Goal: Task Accomplishment & Management: Use online tool/utility

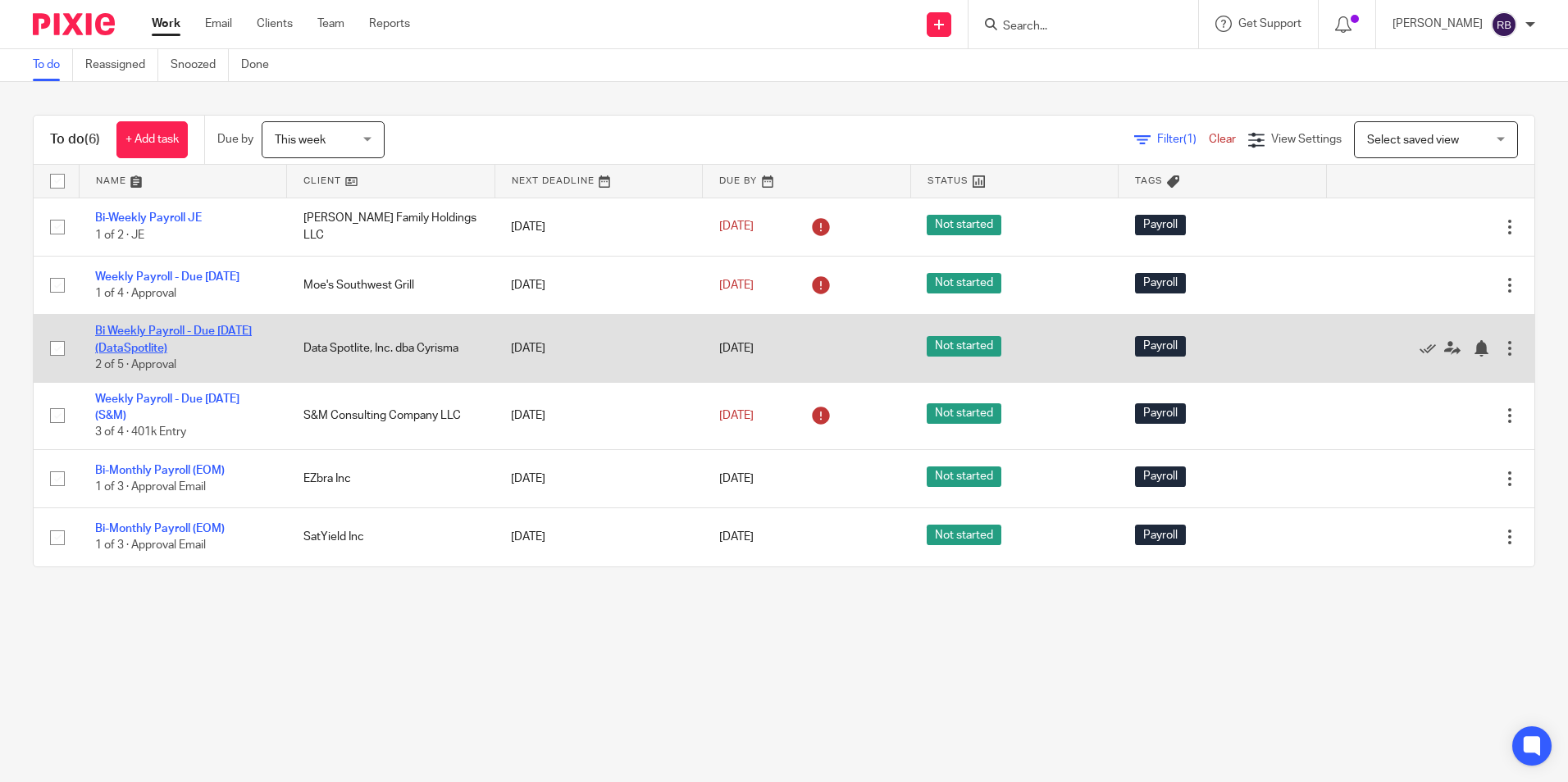
click at [174, 345] on link "Bi Weekly Payroll - Due [DATE] (DataSpotlite)" at bounding box center [173, 340] width 156 height 28
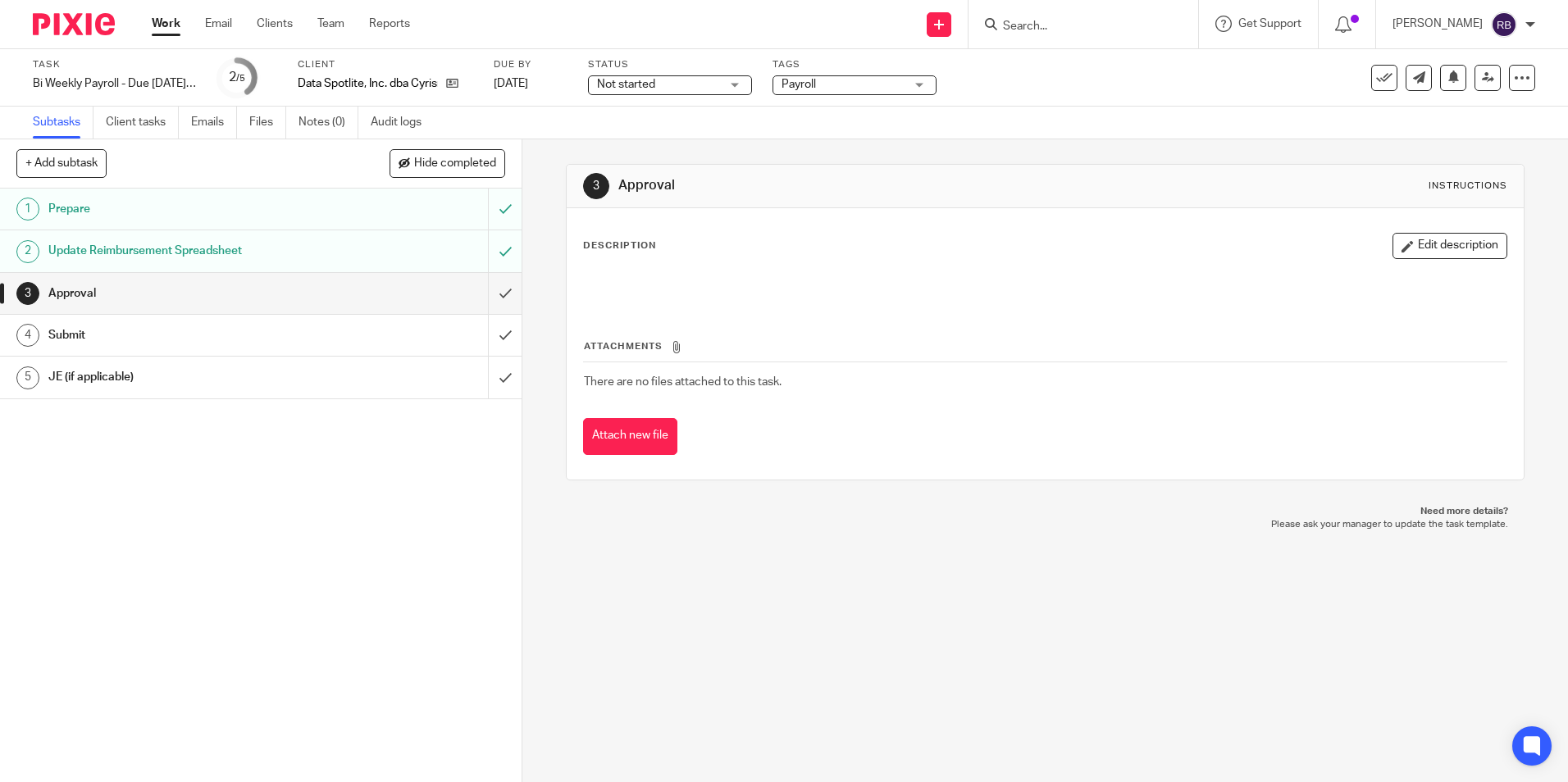
click at [172, 27] on link "Work" at bounding box center [166, 24] width 29 height 17
